Goal: Task Accomplishment & Management: Manage account settings

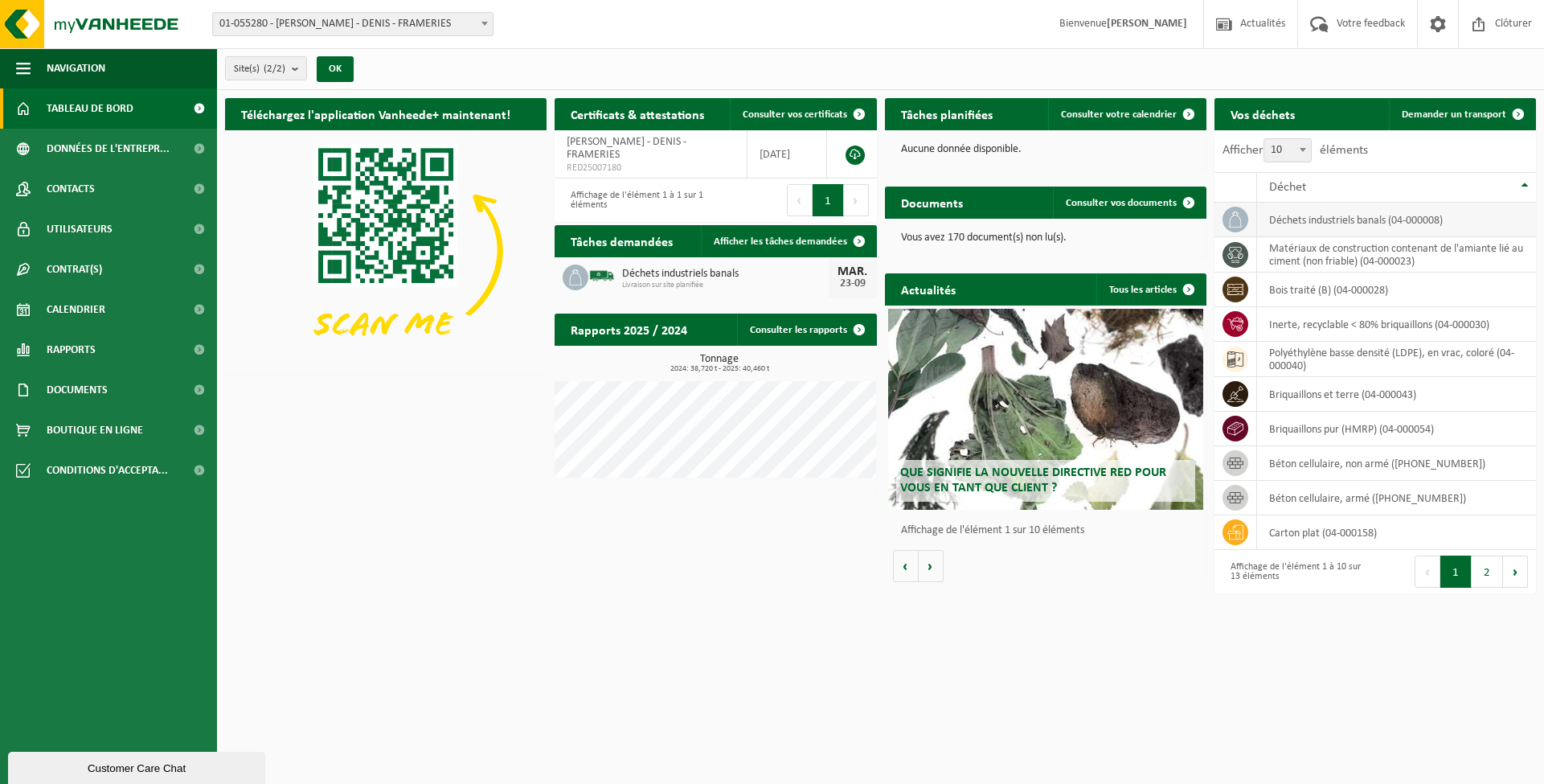
click at [1307, 222] on td "déchets industriels banals (04-000008)" at bounding box center [1396, 220] width 279 height 34
click at [1225, 221] on span at bounding box center [1235, 219] width 26 height 26
click at [1521, 182] on th "Déchet" at bounding box center [1396, 187] width 279 height 30
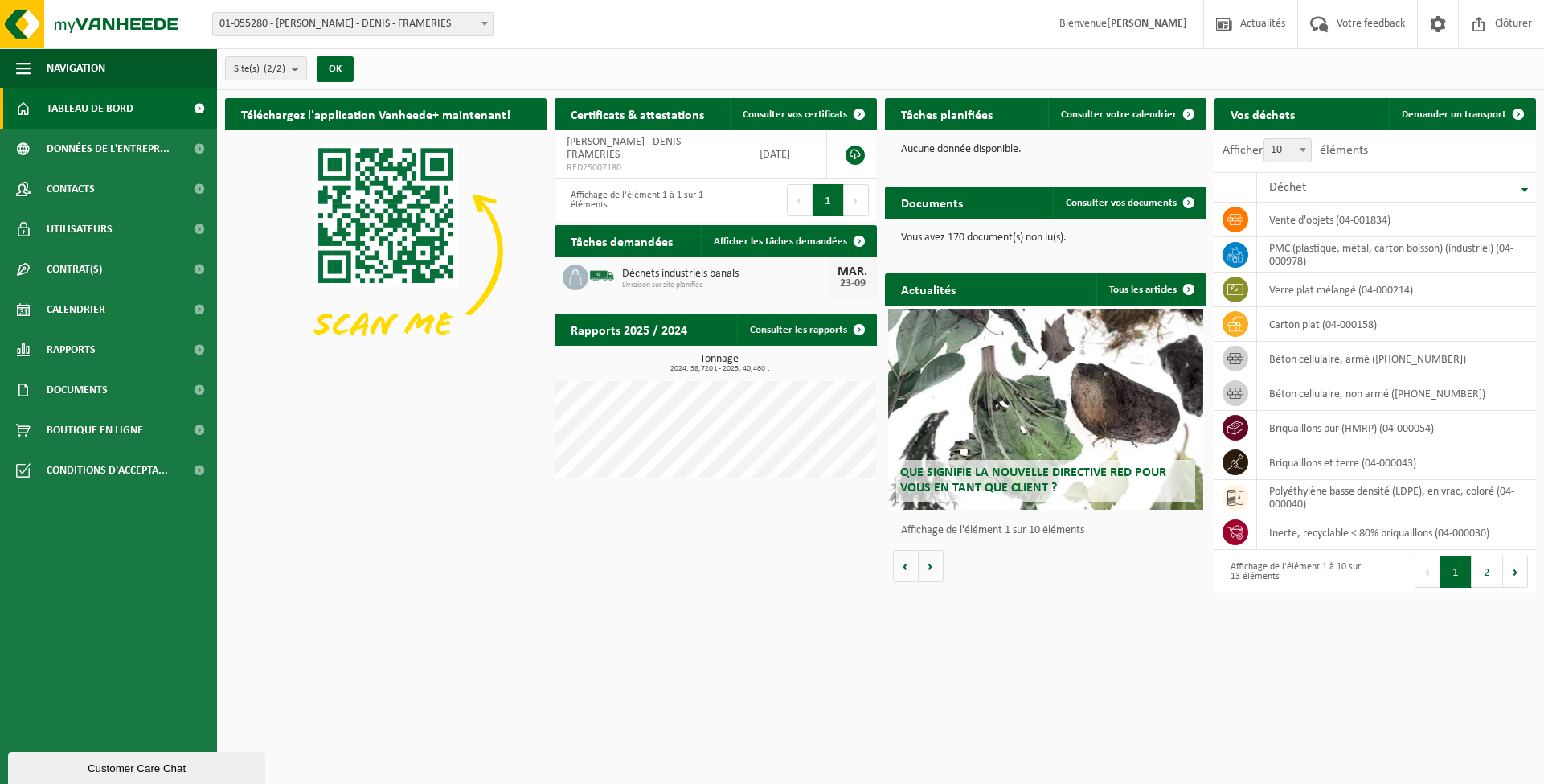
click at [1529, 188] on th "Déchet" at bounding box center [1396, 187] width 279 height 30
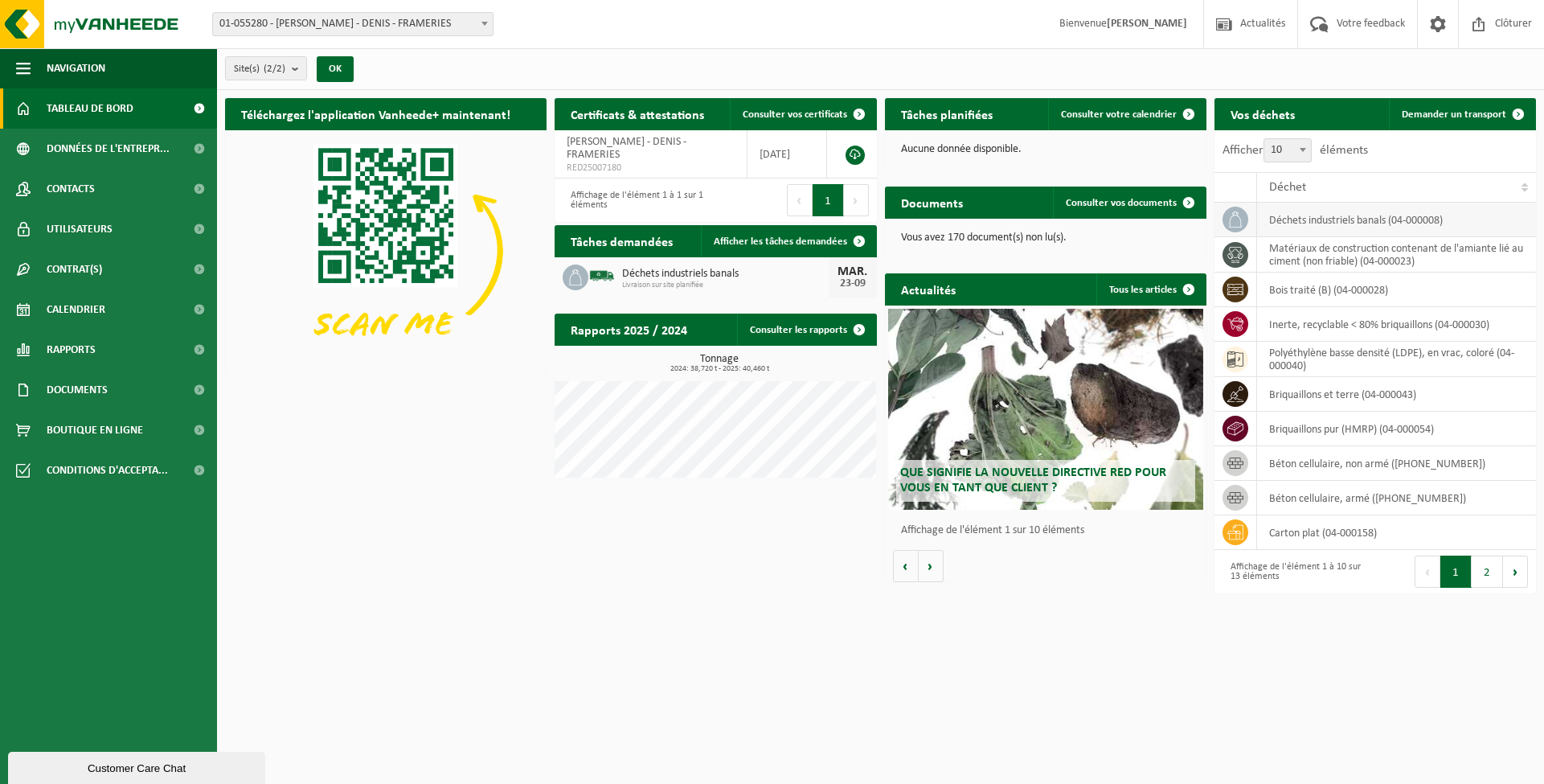
click at [1247, 217] on span at bounding box center [1235, 219] width 26 height 26
click at [1310, 215] on td "déchets industriels banals (04-000008)" at bounding box center [1396, 220] width 279 height 34
click at [127, 267] on link "Contrat(s)" at bounding box center [108, 269] width 217 height 40
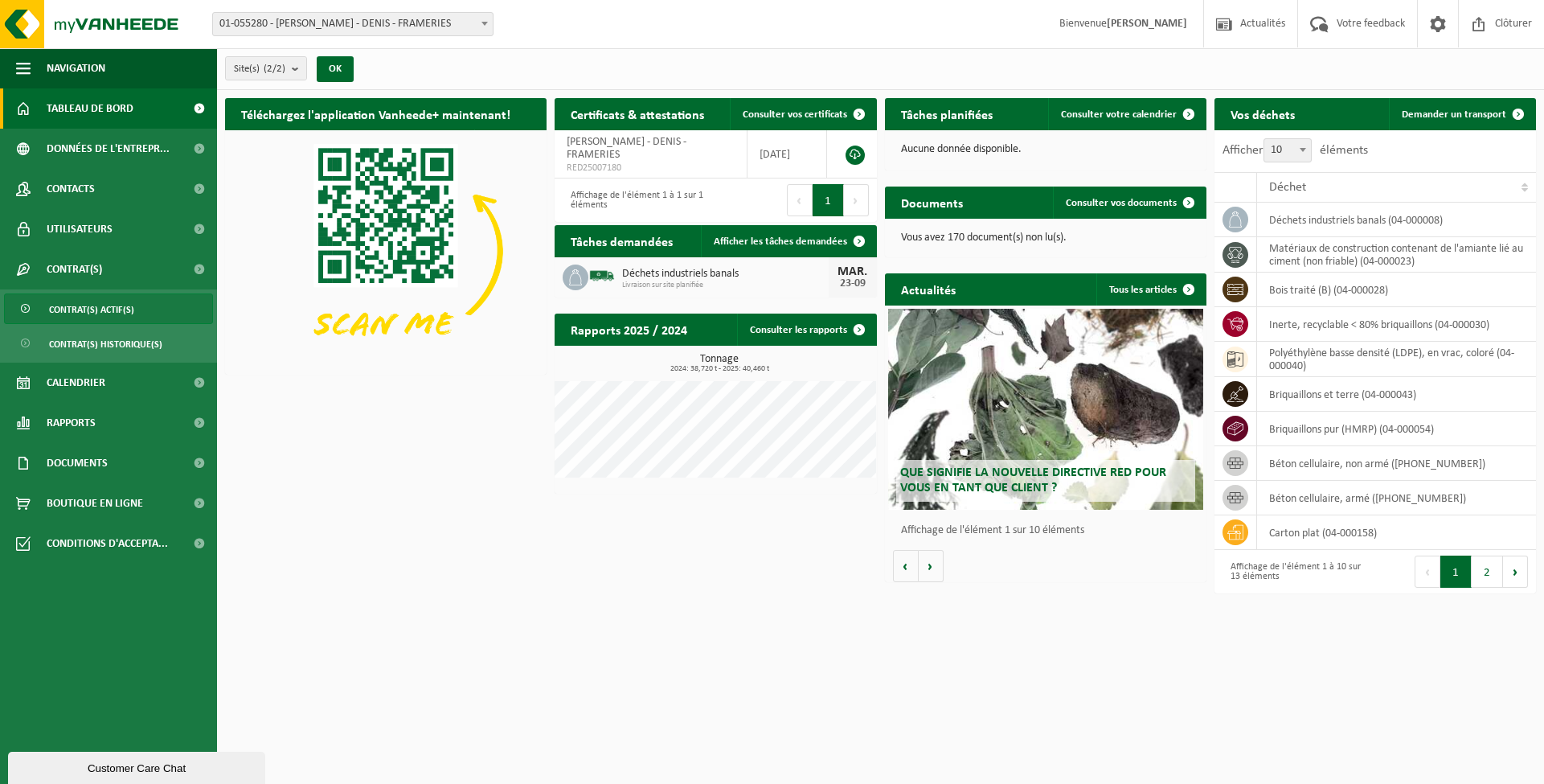
click at [101, 309] on span "Contrat(s) actif(s)" at bounding box center [91, 309] width 86 height 30
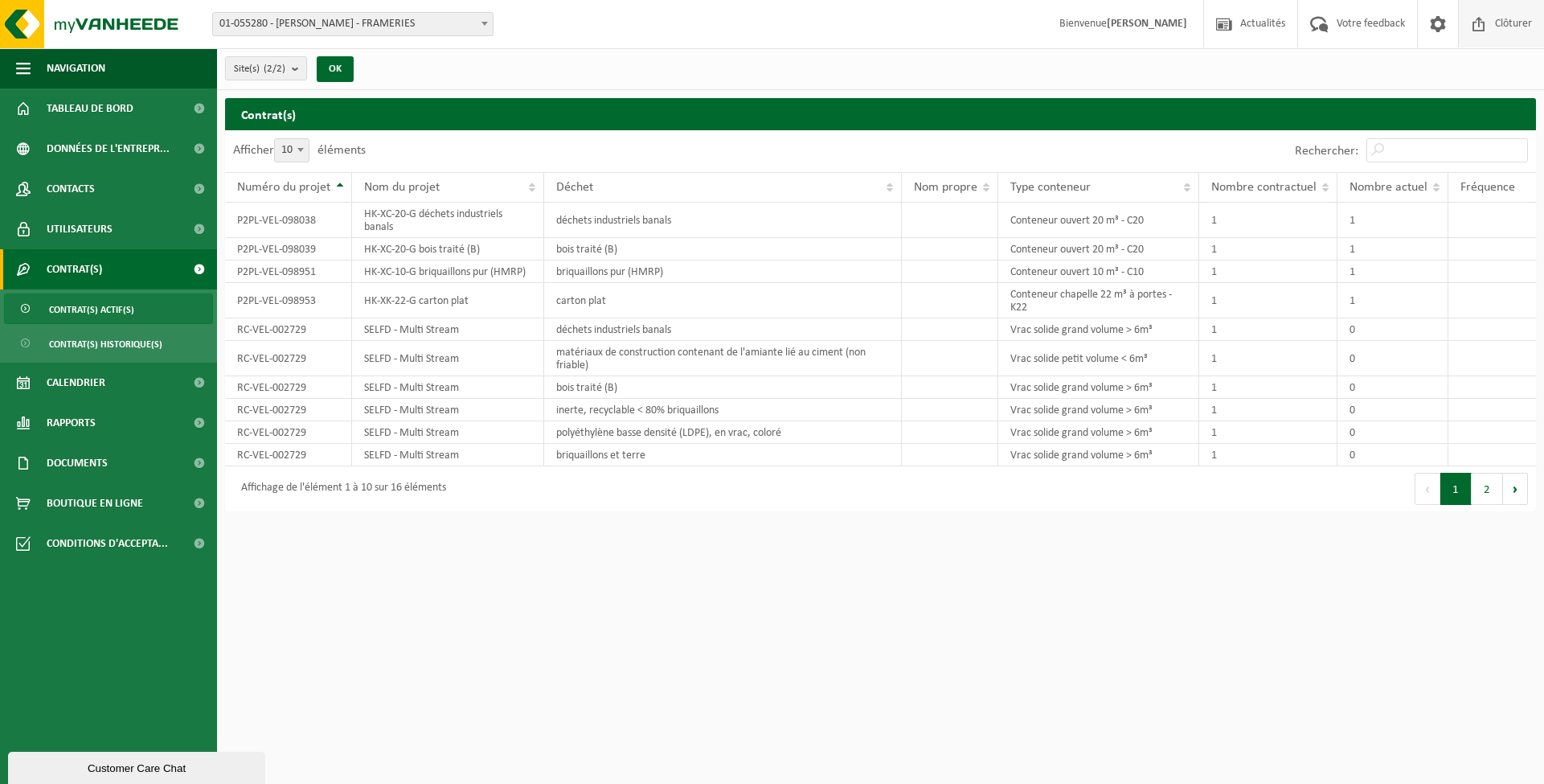
click at [1514, 29] on span "Clôturer" at bounding box center [1514, 23] width 45 height 48
